Goal: Transaction & Acquisition: Purchase product/service

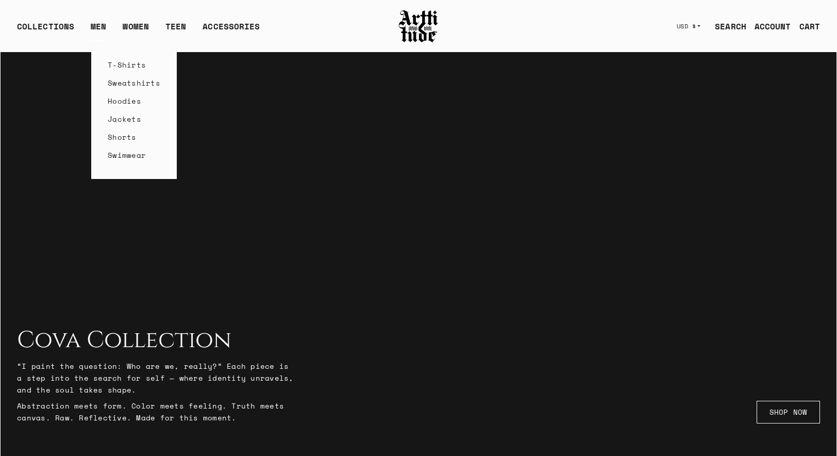
click at [112, 63] on link "T-Shirts" at bounding box center [134, 65] width 53 height 18
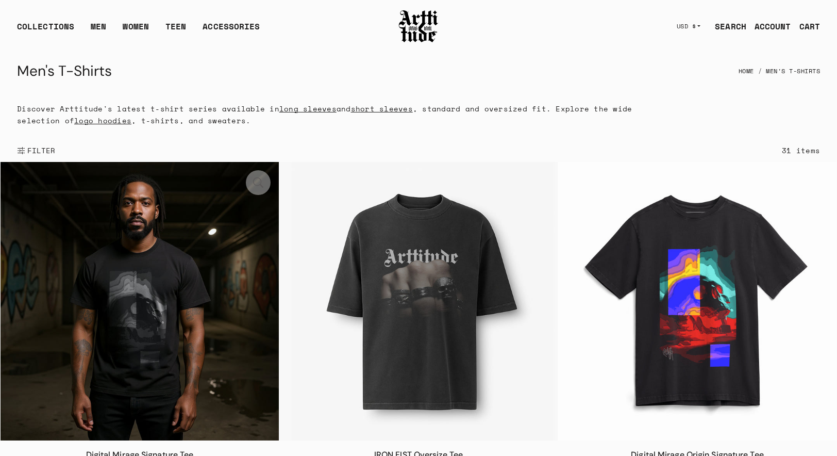
click at [140, 340] on img at bounding box center [140, 301] width 278 height 278
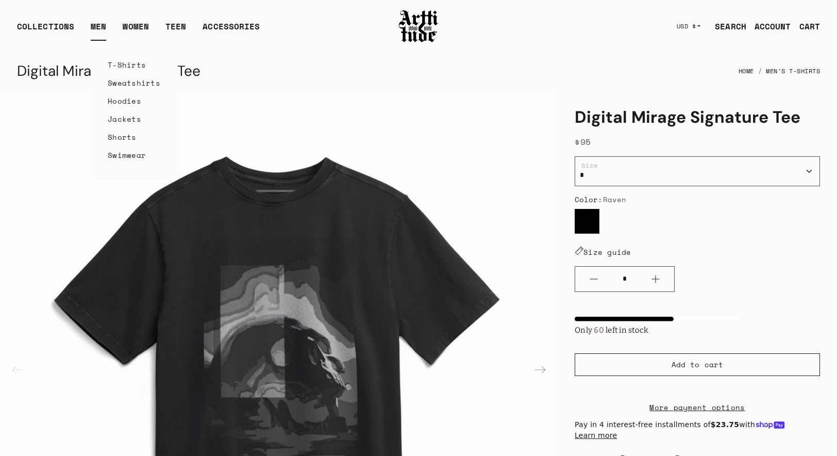
click at [117, 65] on link "T-Shirts" at bounding box center [134, 65] width 53 height 18
